Goal: Navigation & Orientation: Find specific page/section

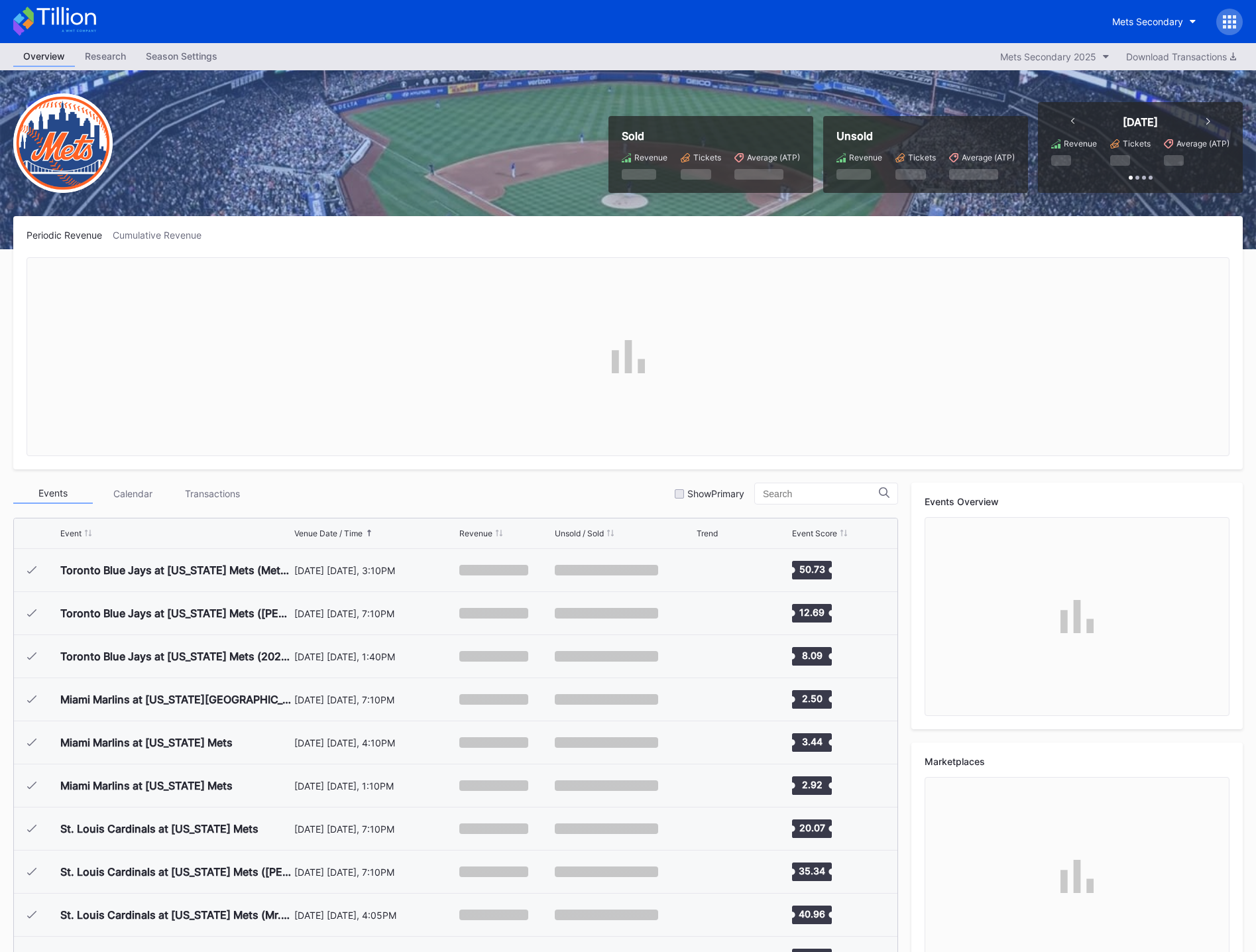
scroll to position [3012, 0]
